Goal: Check status: Check status

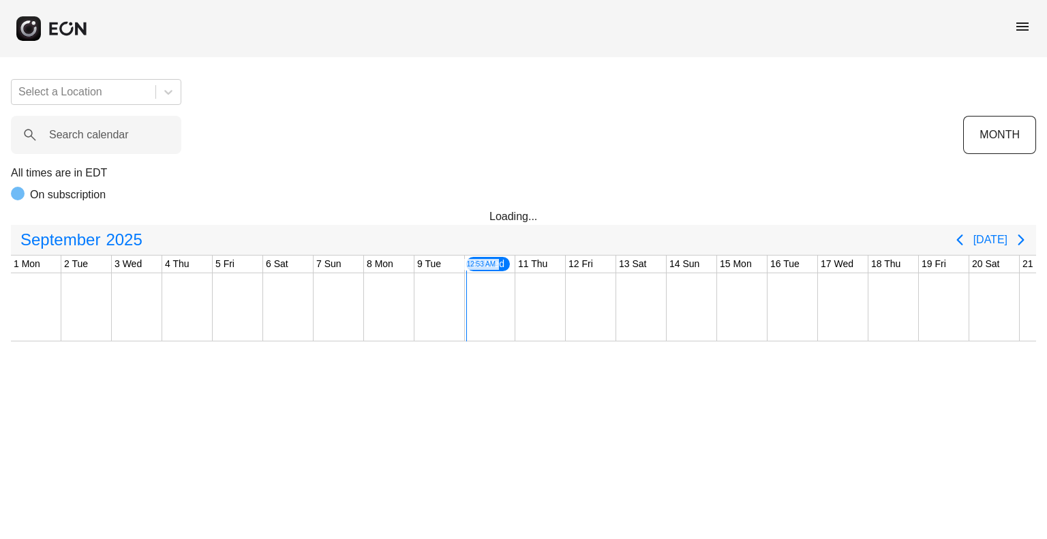
scroll to position [0, 455]
click at [1025, 27] on span "menu" at bounding box center [1022, 26] width 16 height 16
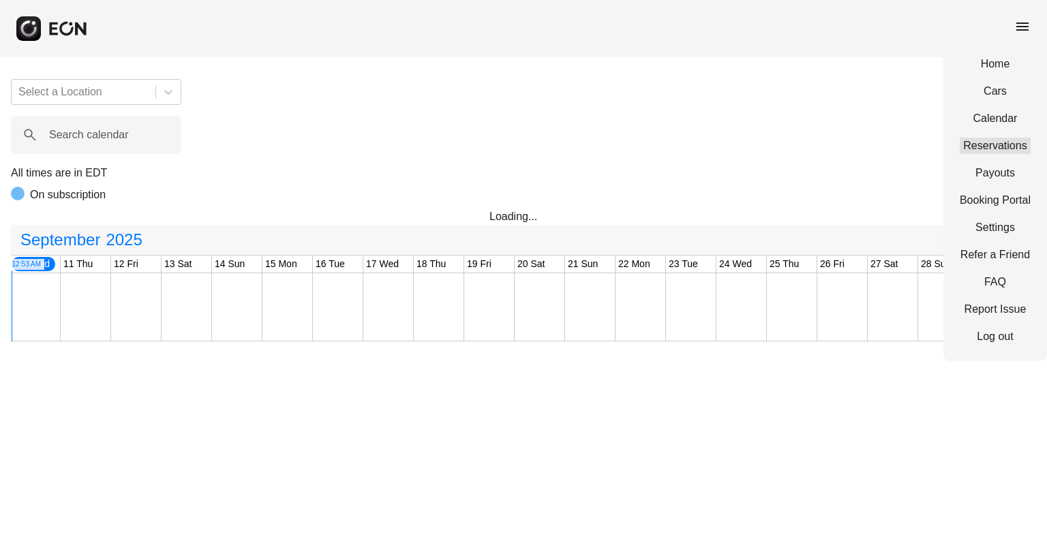
click at [982, 141] on link "Reservations" at bounding box center [995, 146] width 71 height 16
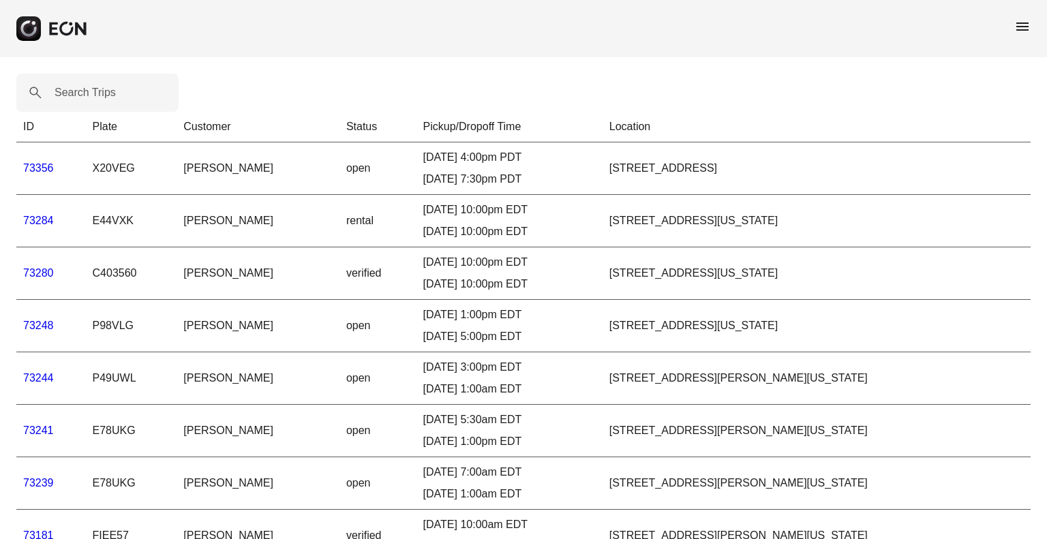
click at [83, 99] on label "Search Trips" at bounding box center [85, 93] width 61 height 16
click at [83, 99] on Trips "Search Trips" at bounding box center [97, 93] width 162 height 38
paste Trips "*****"
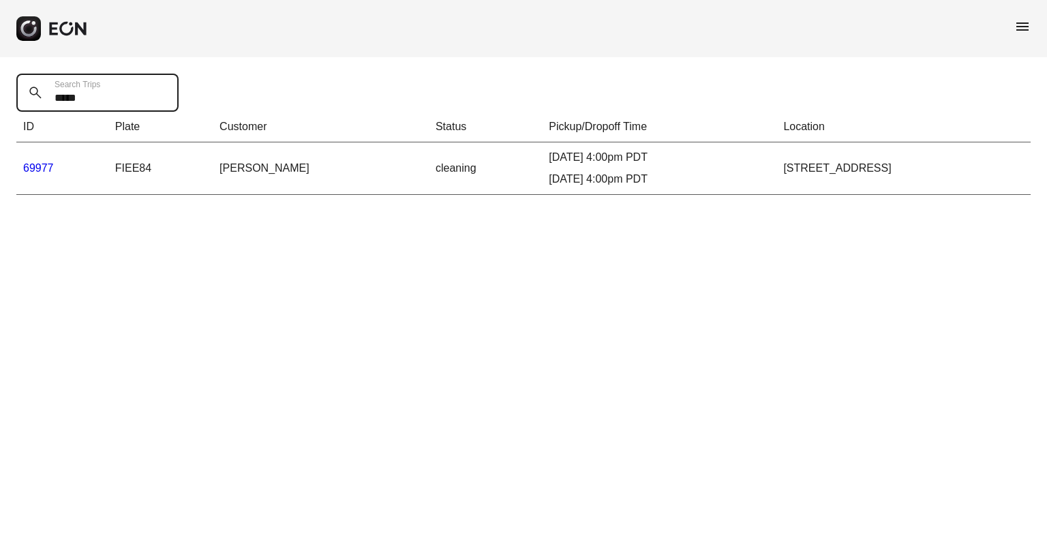
type Trips "*****"
click at [46, 170] on link "69977" at bounding box center [38, 168] width 31 height 12
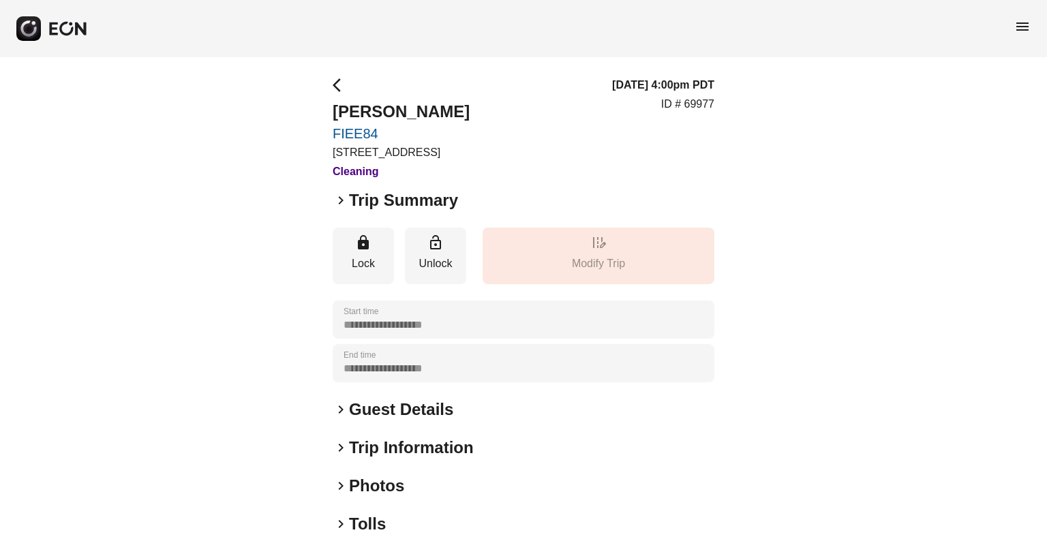
scroll to position [140, 0]
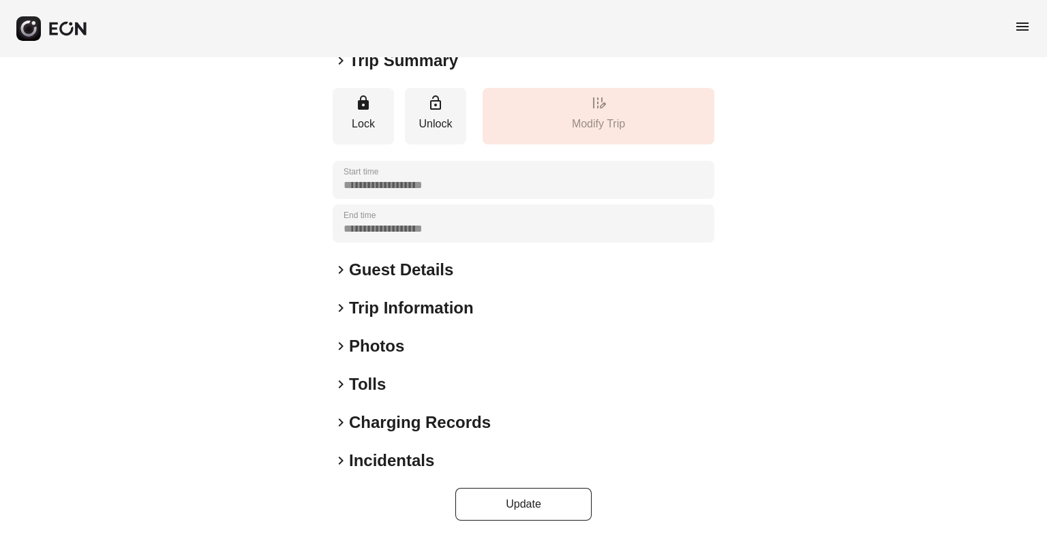
click at [346, 388] on span "keyboard_arrow_right" at bounding box center [341, 384] width 16 height 16
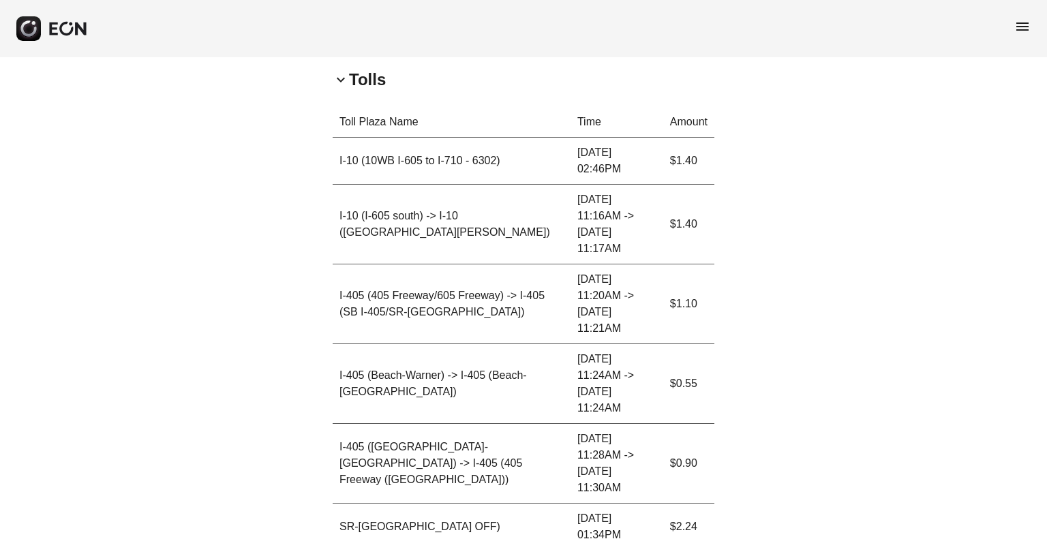
scroll to position [444, 0]
copy p "16.50"
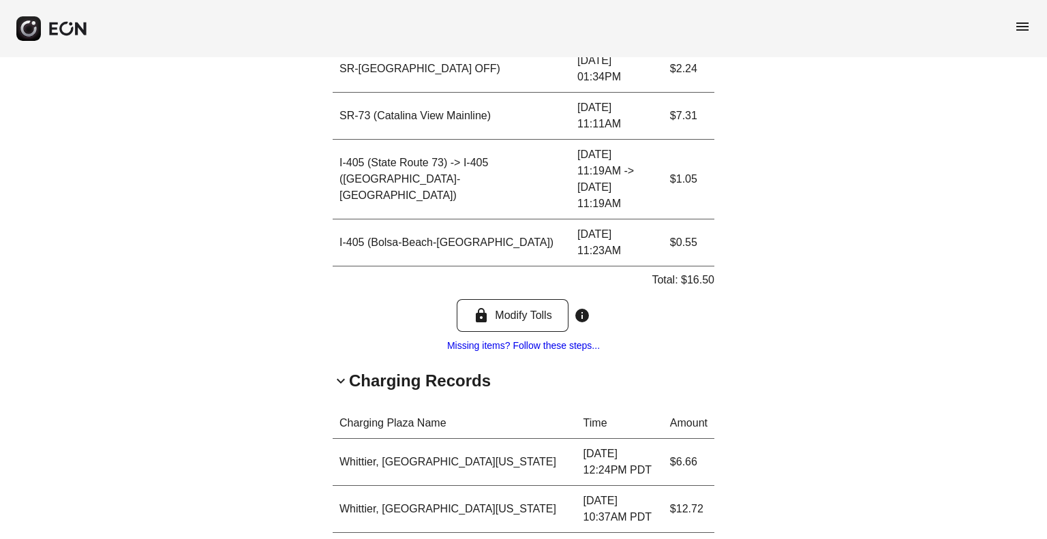
scroll to position [980, 0]
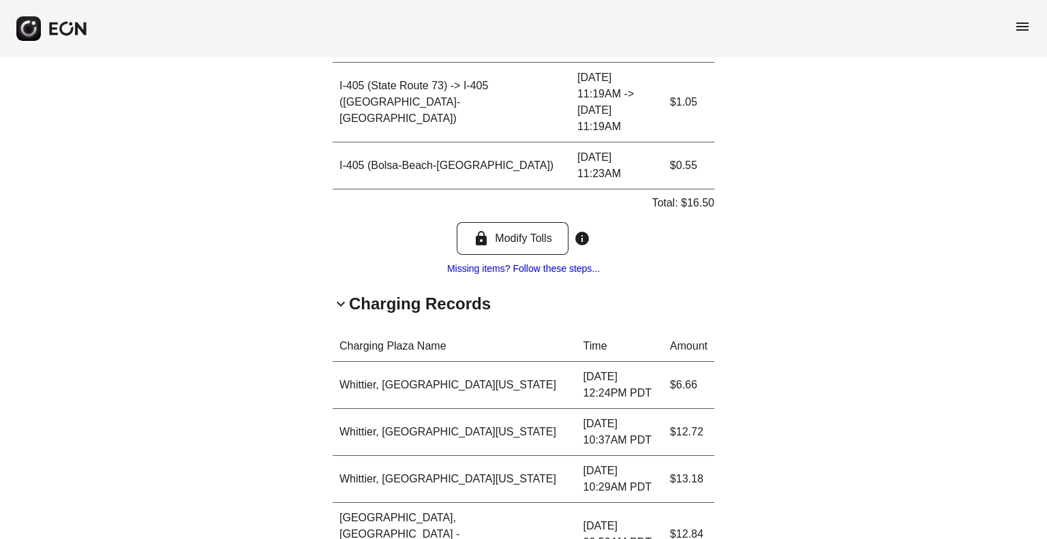
copy p "94.27"
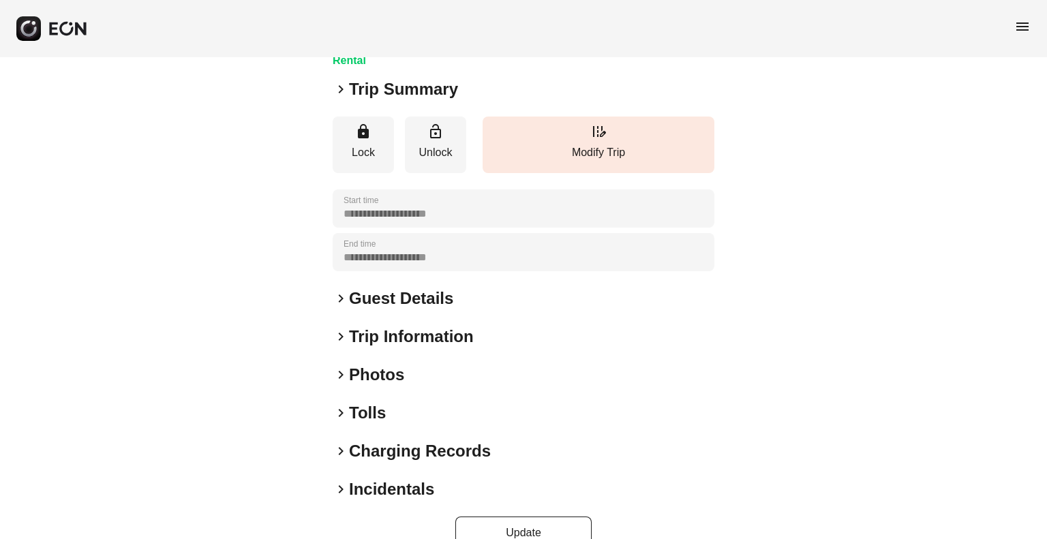
scroll to position [140, 0]
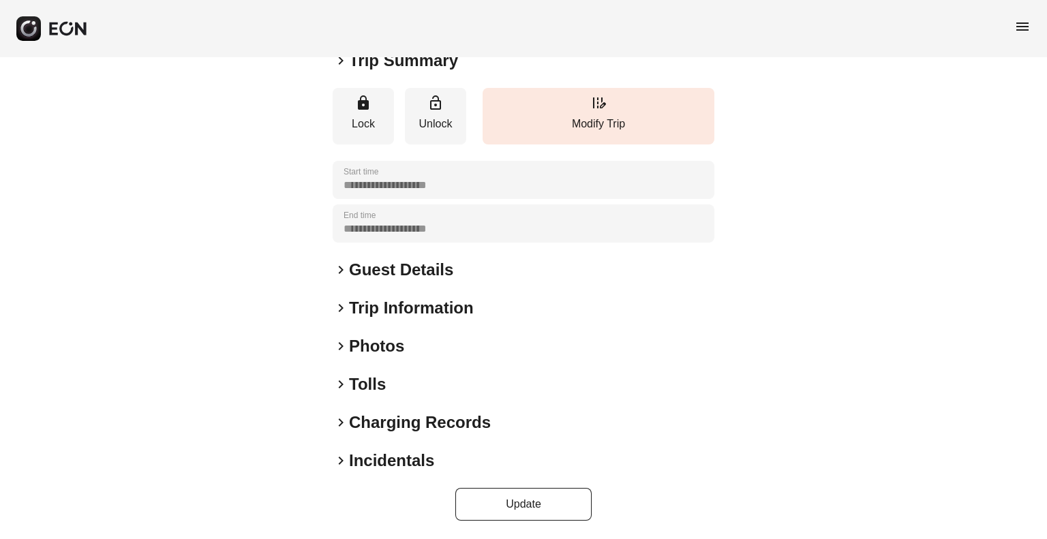
click at [361, 384] on h2 "Tolls" at bounding box center [367, 385] width 37 height 22
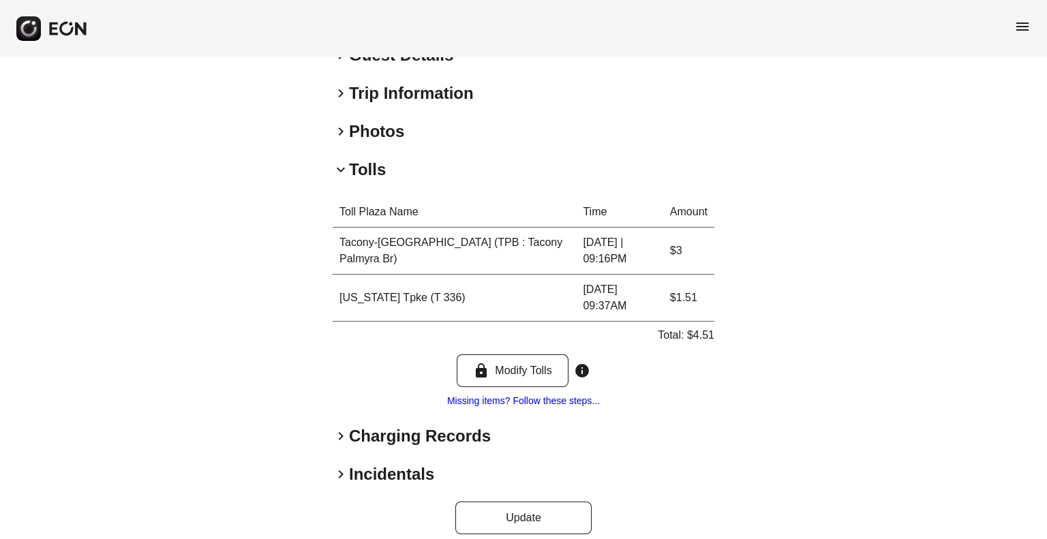
scroll to position [303, 0]
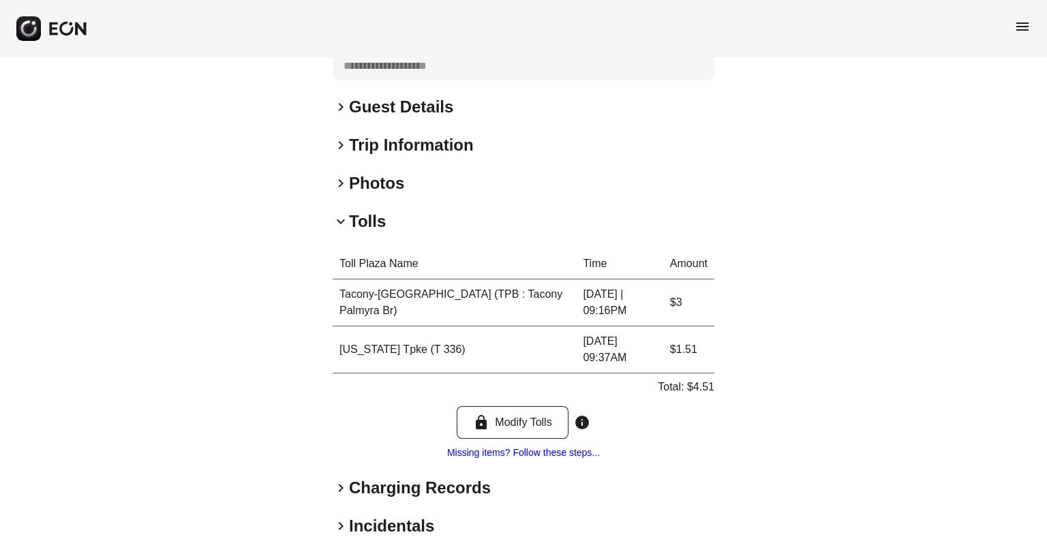
click at [687, 380] on p "Total: $4.51" at bounding box center [686, 387] width 57 height 16
click at [706, 379] on p "Total: $4.51" at bounding box center [686, 387] width 57 height 16
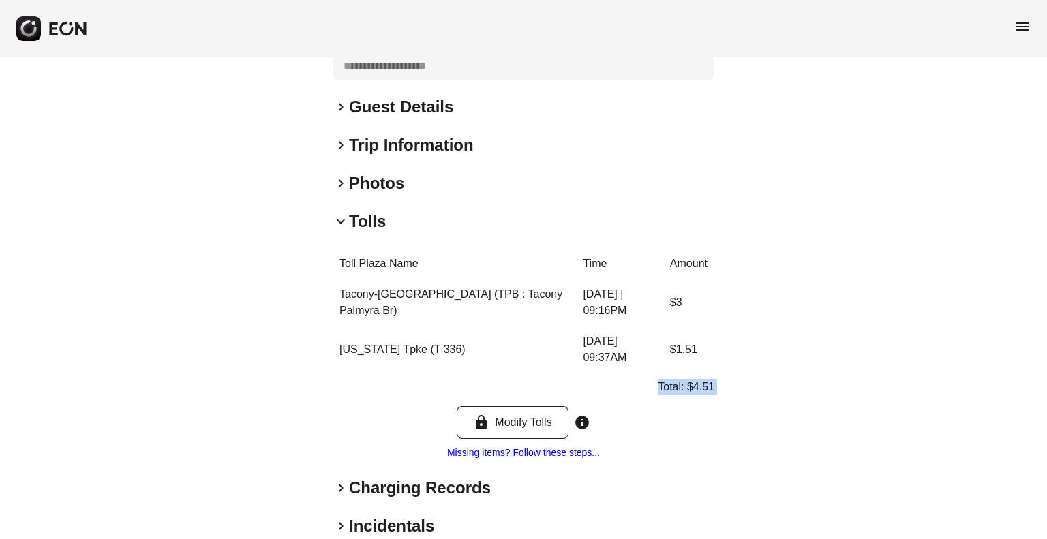
click at [706, 379] on p "Total: $4.51" at bounding box center [686, 387] width 57 height 16
copy p "4.51"
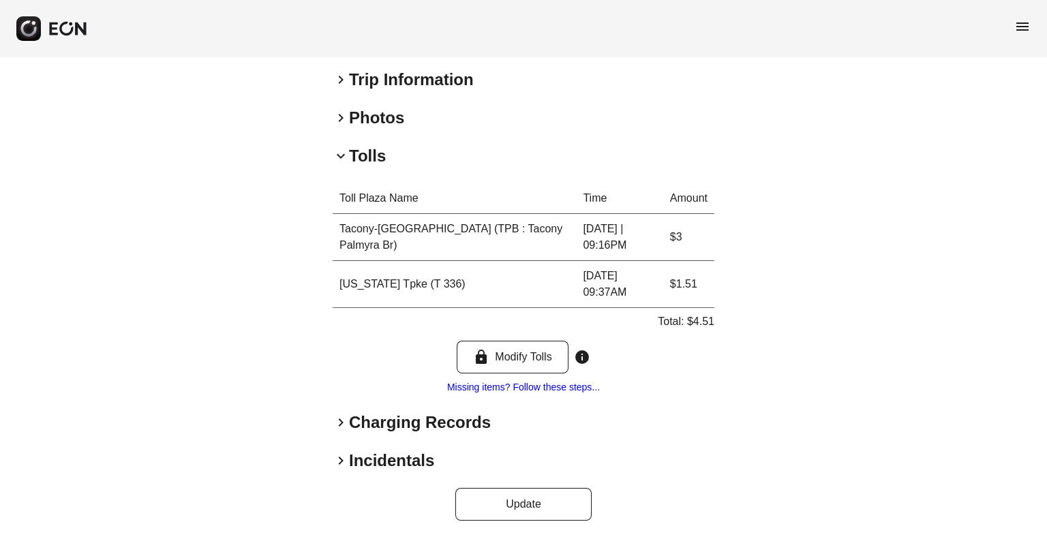
click at [376, 425] on h2 "Charging Records" at bounding box center [420, 423] width 142 height 22
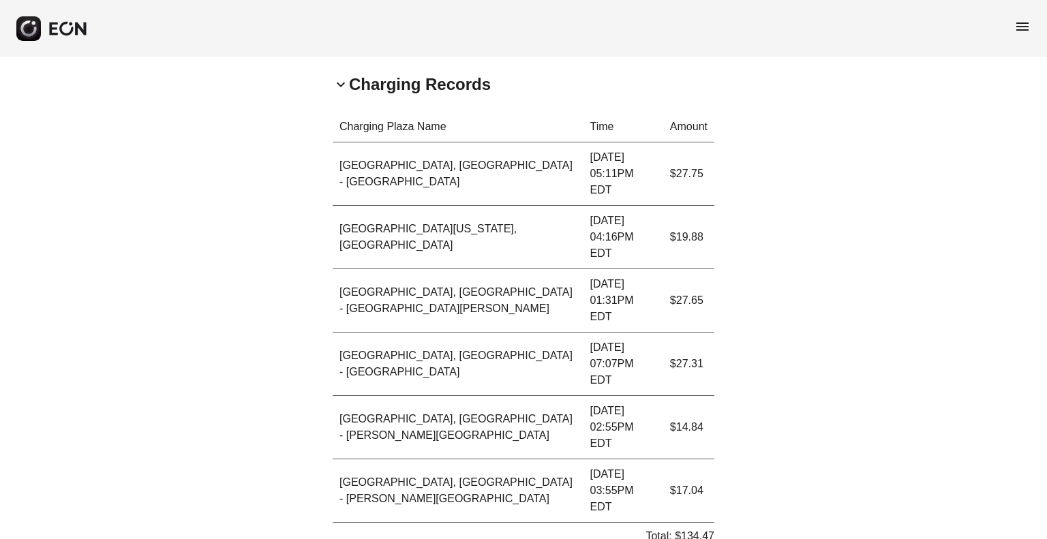
scroll to position [705, 0]
click at [705, 530] on p "Total: $134.47" at bounding box center [680, 538] width 69 height 16
copy p "134.47"
